Goal: Task Accomplishment & Management: Manage account settings

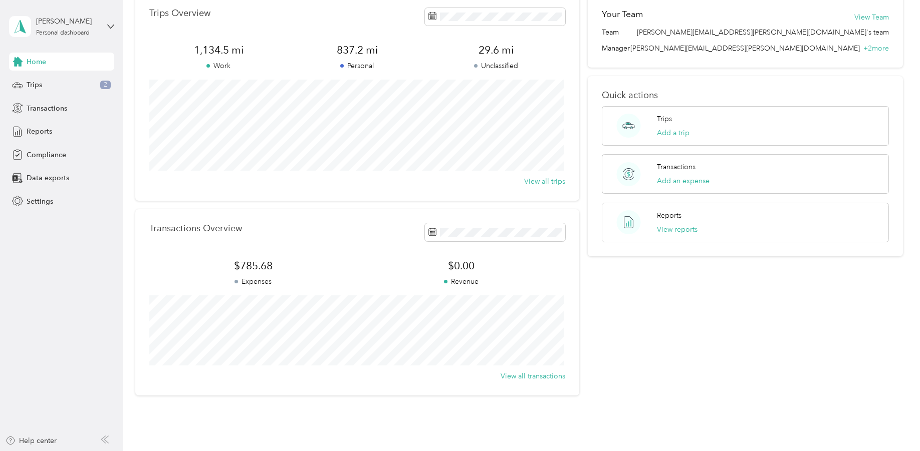
scroll to position [98, 0]
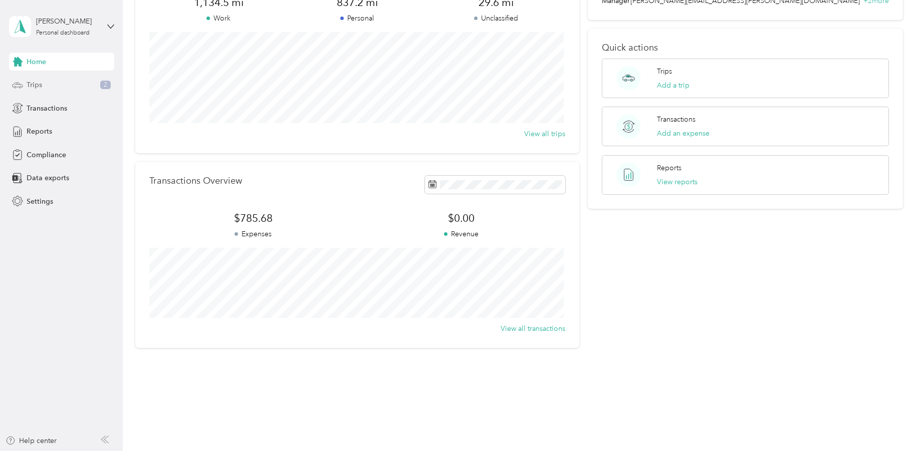
click at [52, 85] on div "Trips 2" at bounding box center [61, 85] width 105 height 18
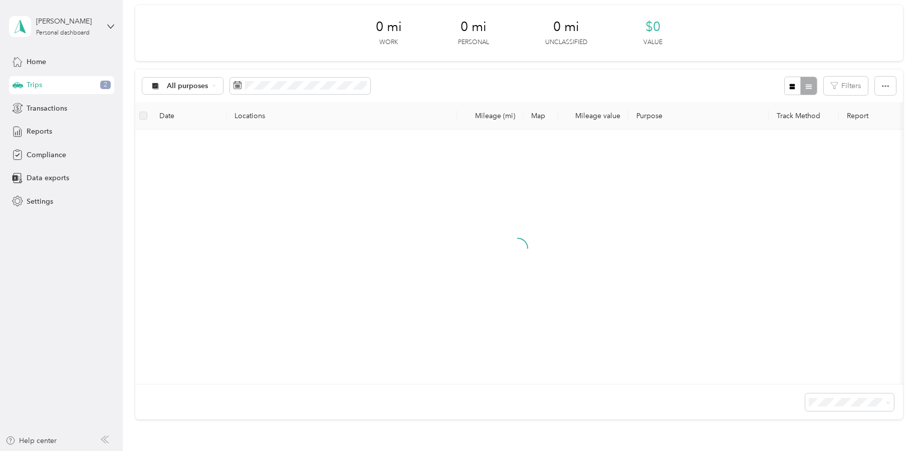
scroll to position [98, 0]
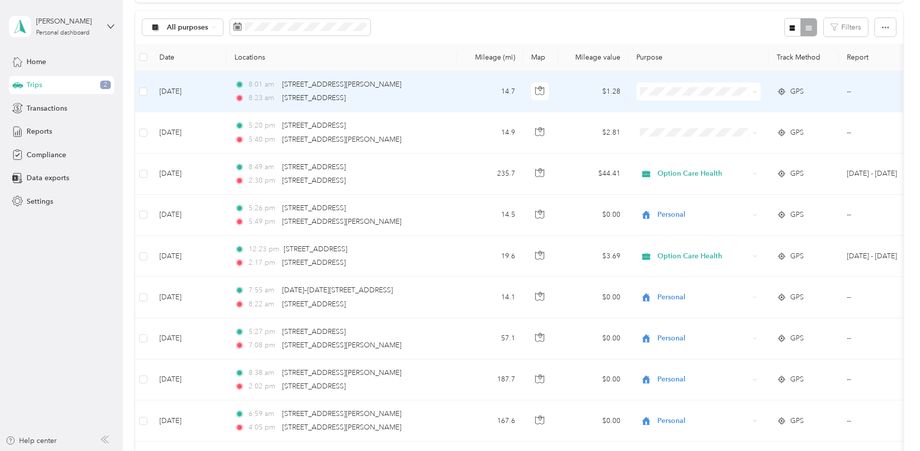
click at [755, 90] on icon at bounding box center [754, 92] width 5 height 5
click at [707, 127] on span "Personal" at bounding box center [707, 123] width 93 height 11
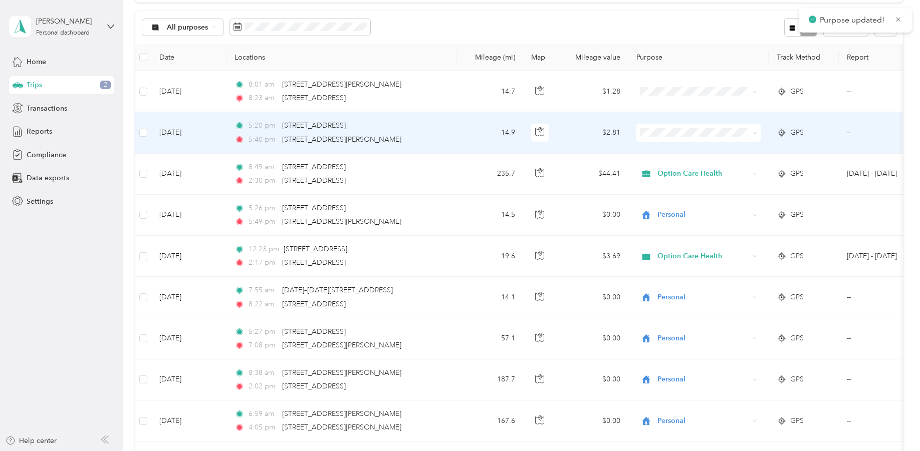
click at [755, 133] on icon at bounding box center [754, 133] width 5 height 5
click at [704, 169] on span "Personal" at bounding box center [707, 168] width 93 height 11
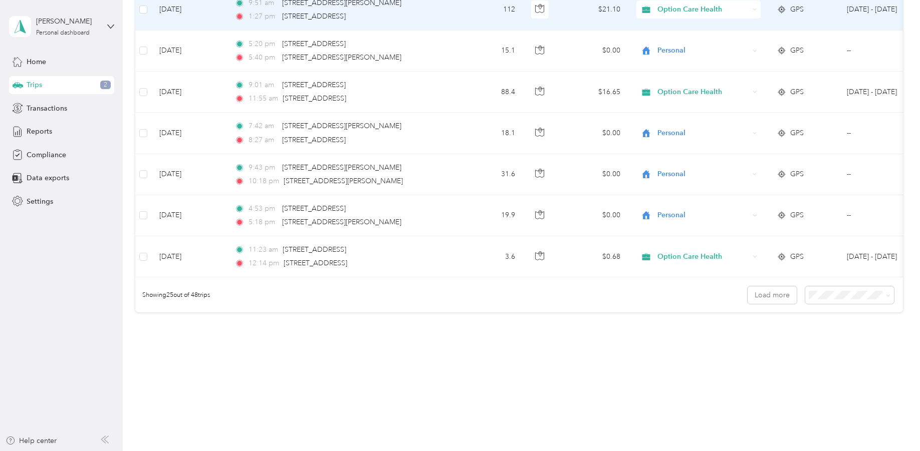
scroll to position [929, 0]
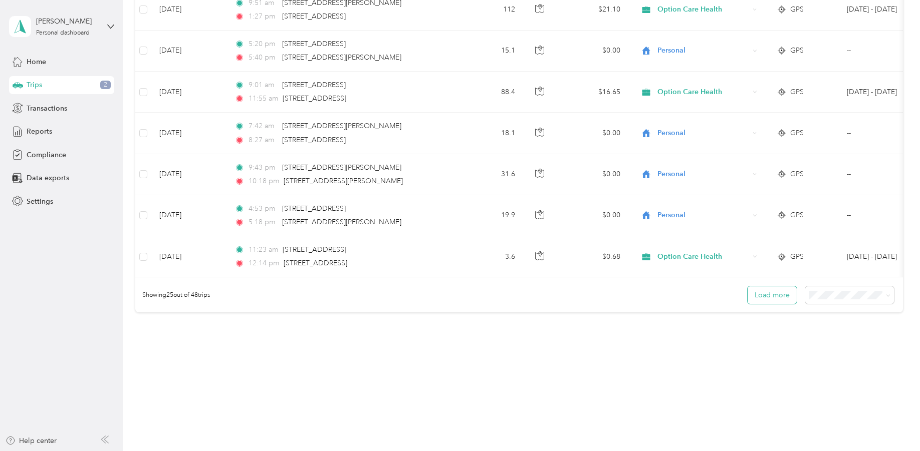
click at [762, 301] on button "Load more" at bounding box center [771, 296] width 49 height 18
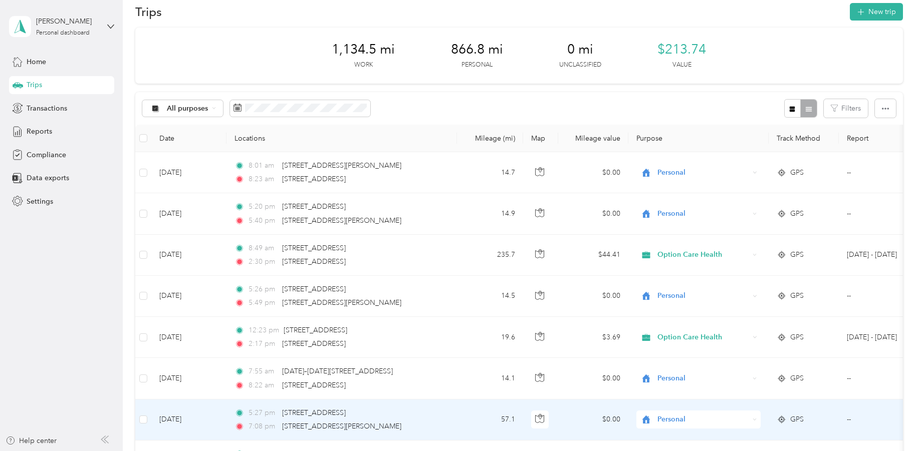
scroll to position [0, 0]
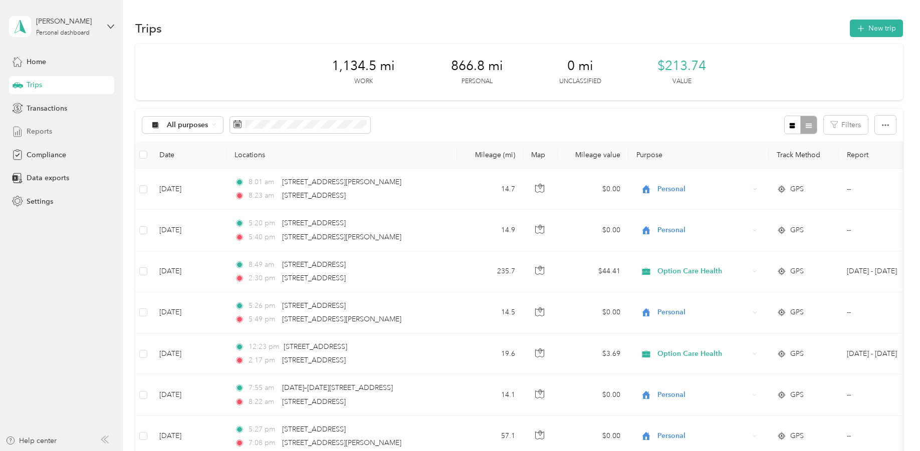
click at [43, 134] on span "Reports" at bounding box center [40, 131] width 26 height 11
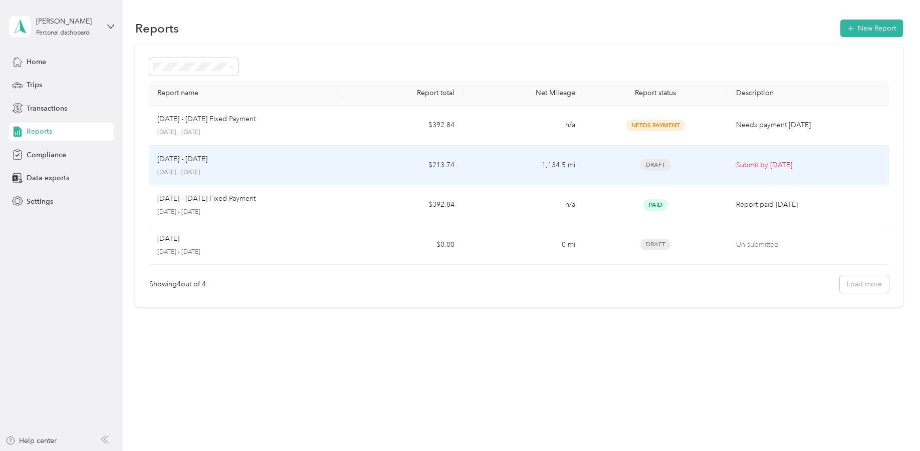
click at [184, 163] on p "[DATE] - [DATE]" at bounding box center [182, 159] width 50 height 11
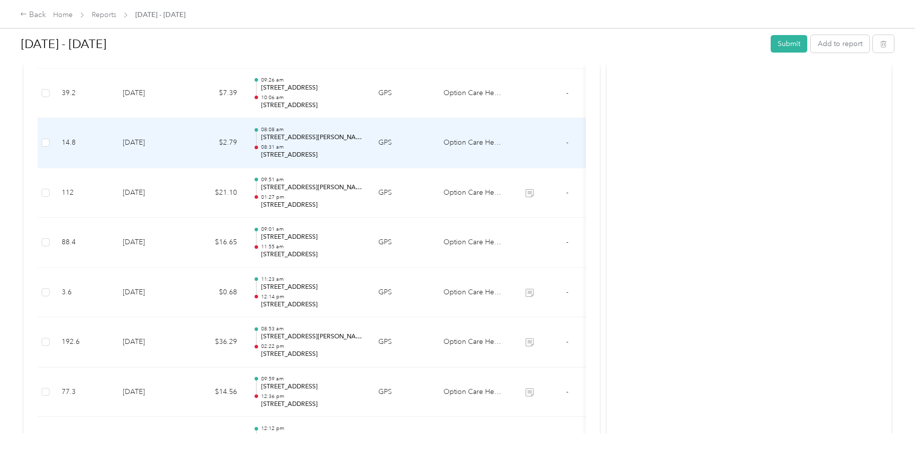
scroll to position [724, 0]
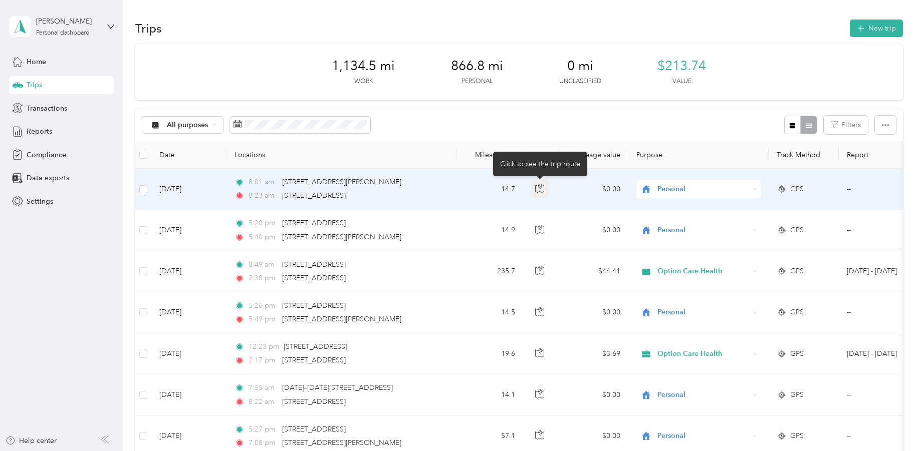
click at [539, 187] on icon "button" at bounding box center [540, 186] width 3 height 5
click at [645, 189] on icon at bounding box center [646, 189] width 8 height 8
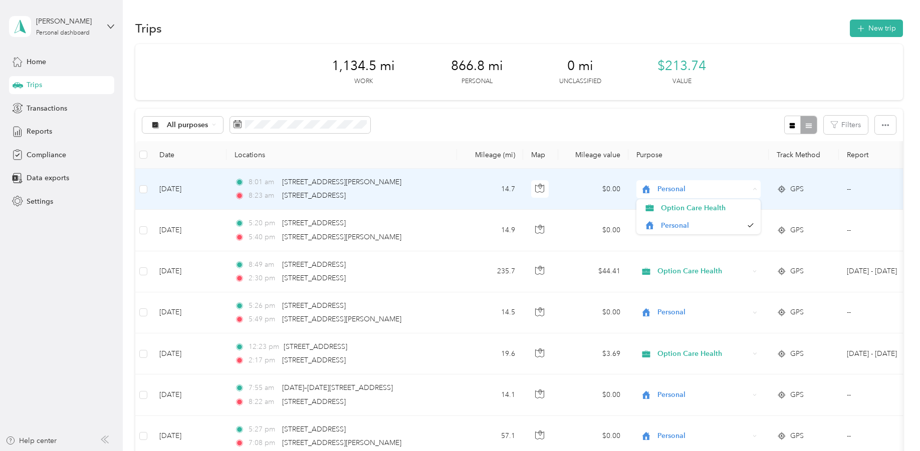
click at [645, 189] on icon at bounding box center [646, 189] width 8 height 8
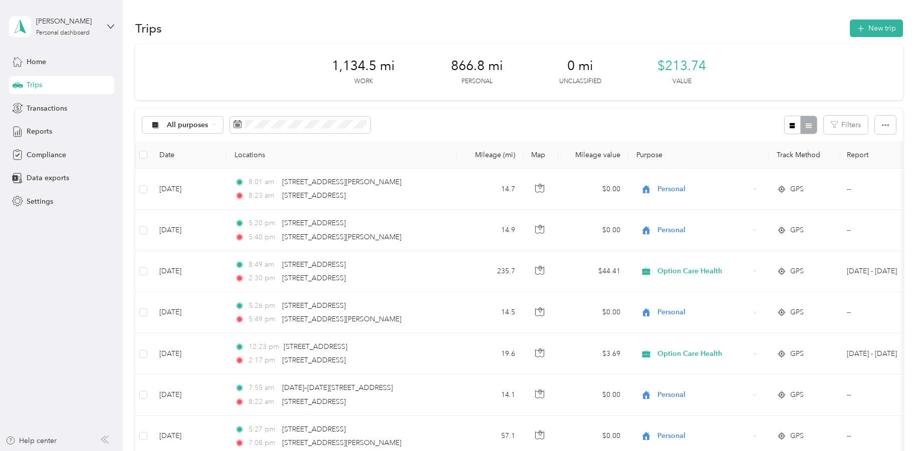
click at [724, 21] on div "Trips New trip" at bounding box center [518, 28] width 767 height 21
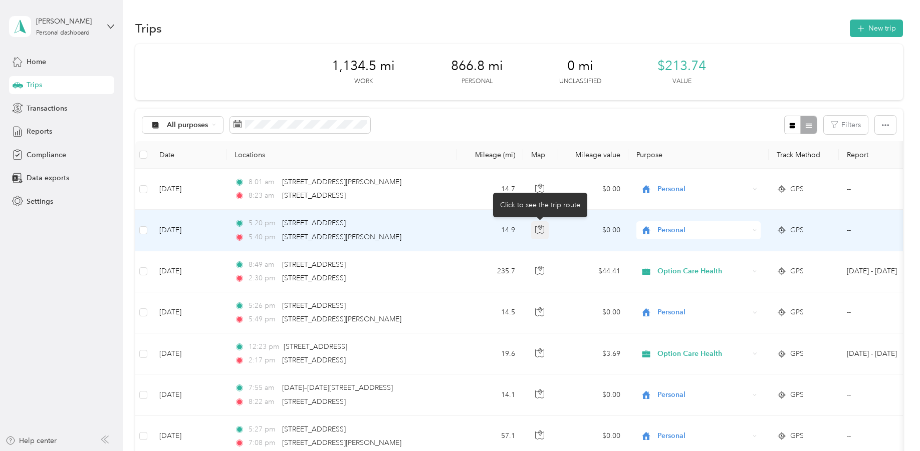
click at [542, 230] on icon "button" at bounding box center [539, 229] width 9 height 9
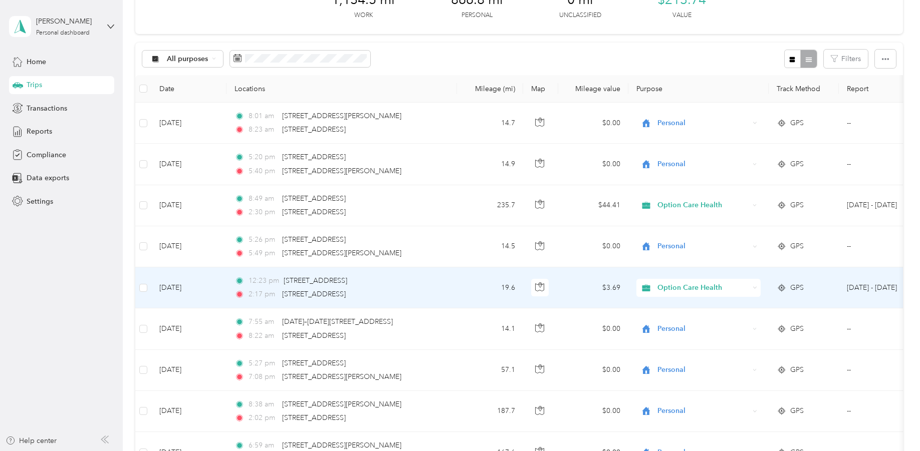
scroll to position [100, 0]
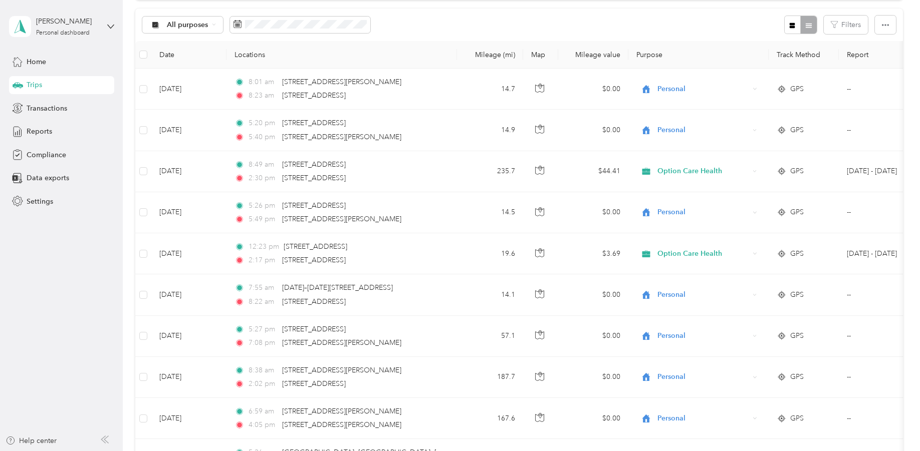
click at [89, 273] on aside "[PERSON_NAME] Personal dashboard Home Trips Transactions Reports Compliance Dat…" at bounding box center [61, 225] width 123 height 451
click at [46, 61] on div "Home" at bounding box center [61, 62] width 105 height 18
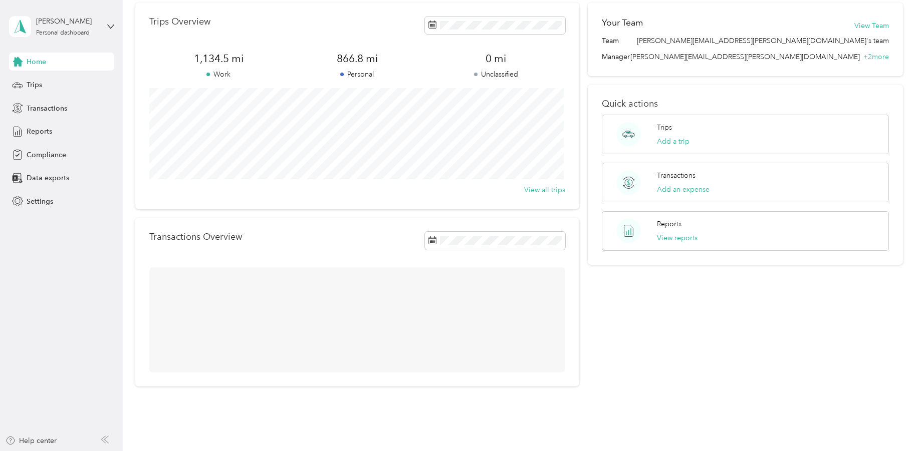
scroll to position [98, 0]
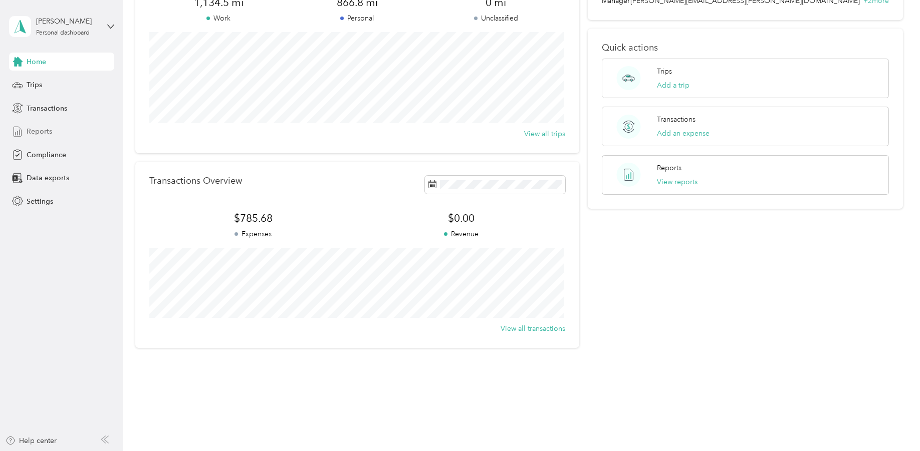
click at [43, 132] on span "Reports" at bounding box center [40, 131] width 26 height 11
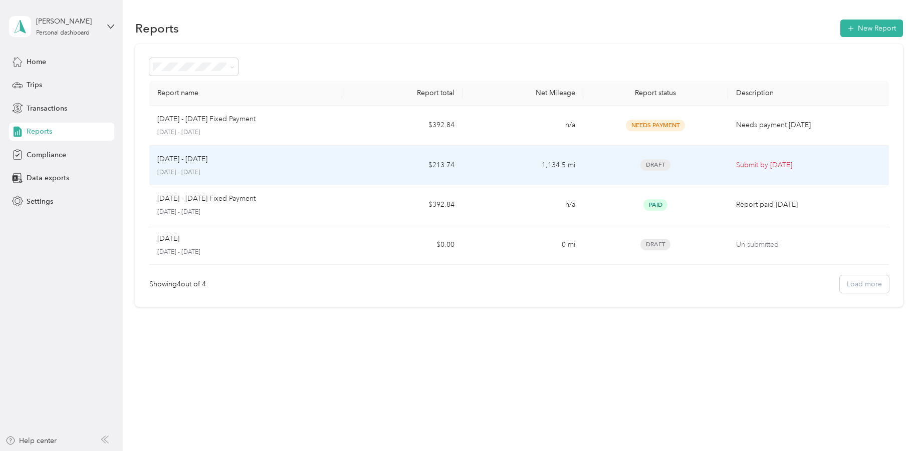
click at [196, 158] on p "[DATE] - [DATE]" at bounding box center [182, 159] width 50 height 11
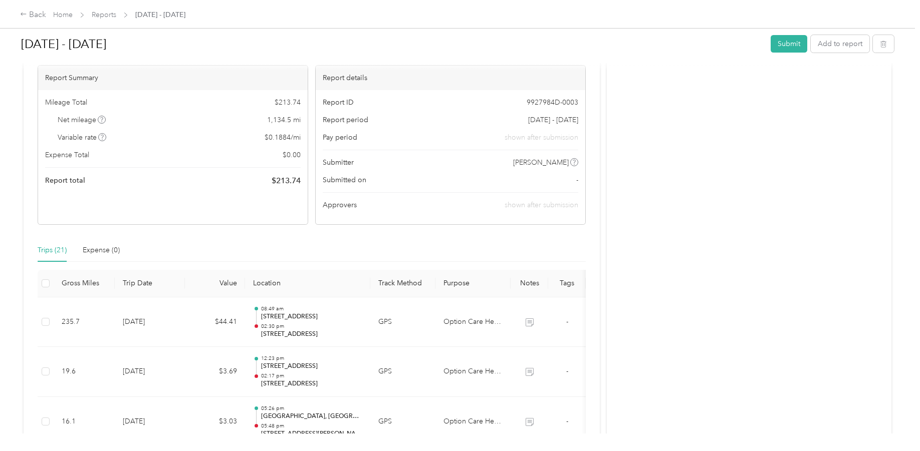
scroll to position [100, 0]
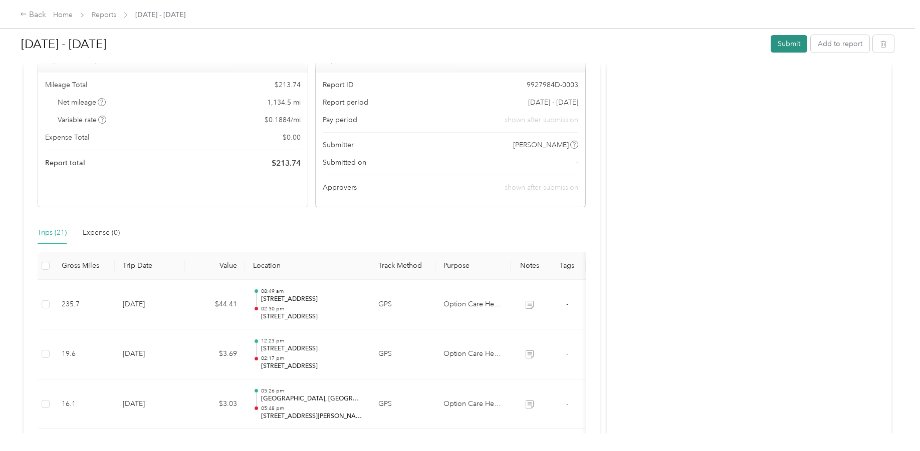
click at [794, 43] on button "Submit" at bounding box center [788, 44] width 37 height 18
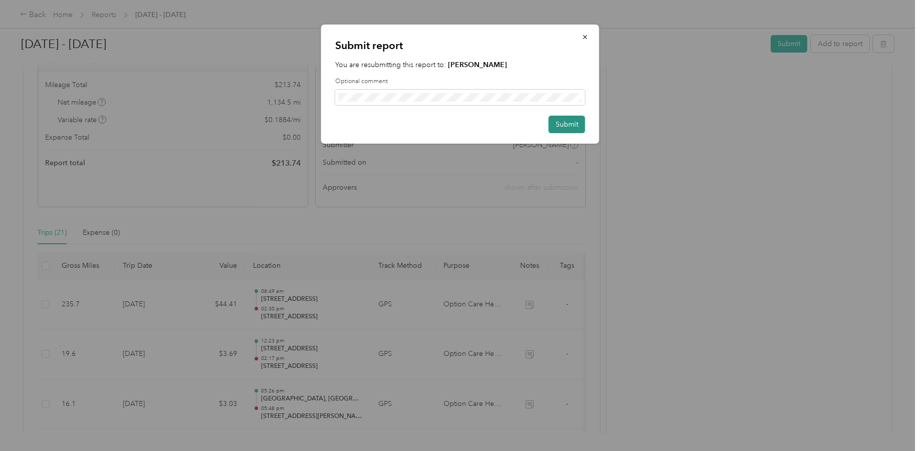
click at [573, 123] on button "Submit" at bounding box center [567, 125] width 37 height 18
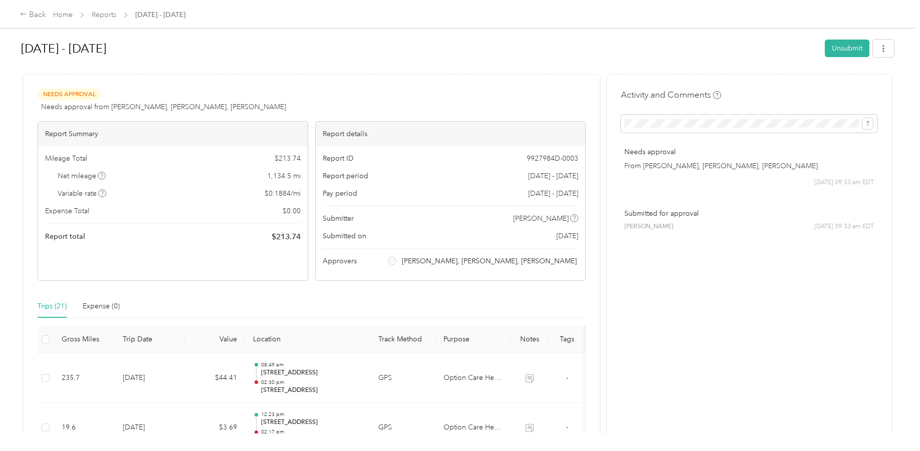
scroll to position [0, 0]
click at [408, 96] on div "Needs Approval Needs approval from [PERSON_NAME], [PERSON_NAME], [PERSON_NAME] …" at bounding box center [312, 103] width 548 height 24
